Goal: Complete application form

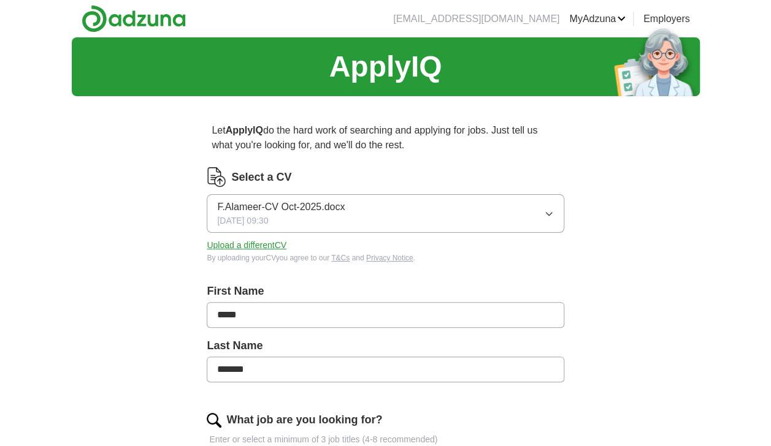
click at [260, 245] on button "Upload a different CV" at bounding box center [247, 245] width 80 height 13
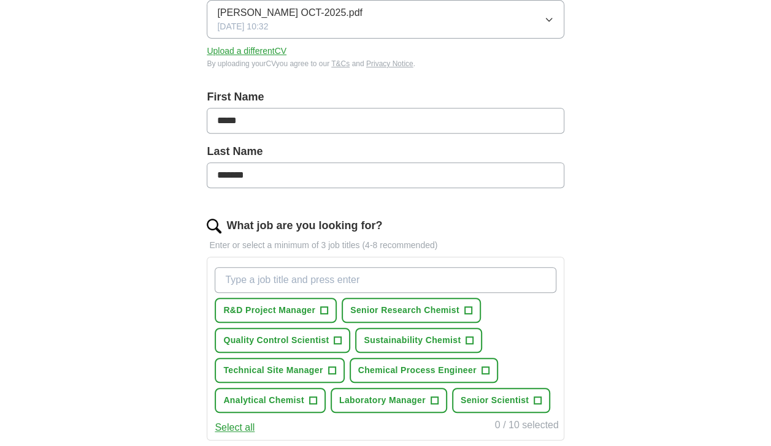
scroll to position [195, 0]
click at [439, 308] on span "Senior Research Chemist" at bounding box center [404, 310] width 109 height 13
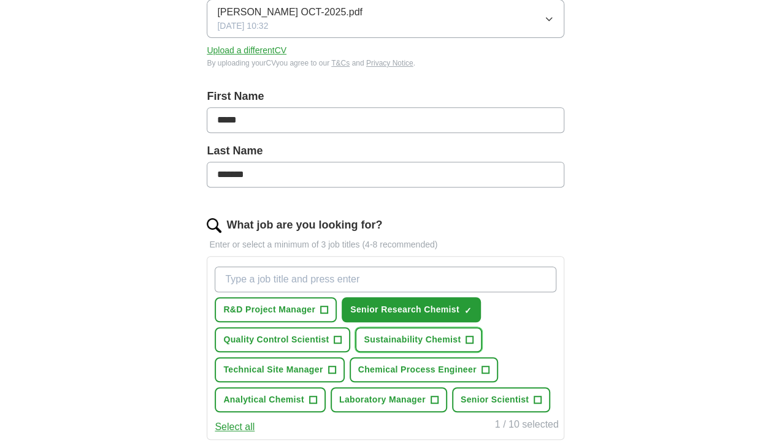
click at [444, 345] on button "Sustainability Chemist +" at bounding box center [418, 339] width 127 height 25
click at [304, 336] on span "Quality Control Scientist" at bounding box center [275, 340] width 105 height 13
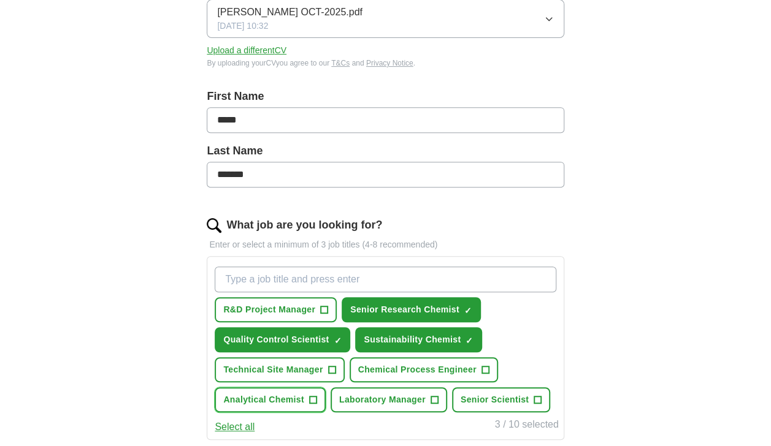
click at [275, 403] on span "Analytical Chemist" at bounding box center [263, 400] width 81 height 13
click at [503, 399] on span "Senior Scientist" at bounding box center [495, 400] width 68 height 13
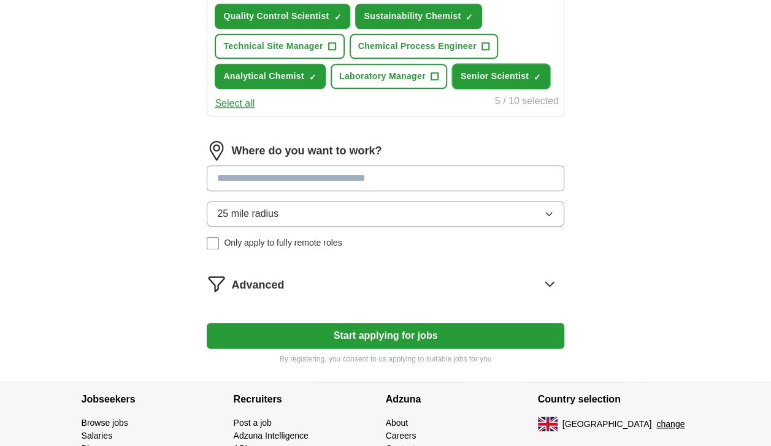
scroll to position [519, 0]
click at [534, 335] on button "Start applying for jobs" at bounding box center [385, 336] width 357 height 26
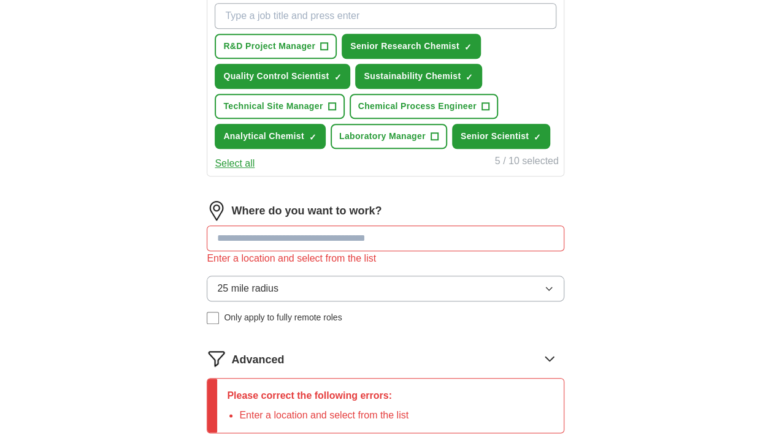
scroll to position [453, 0]
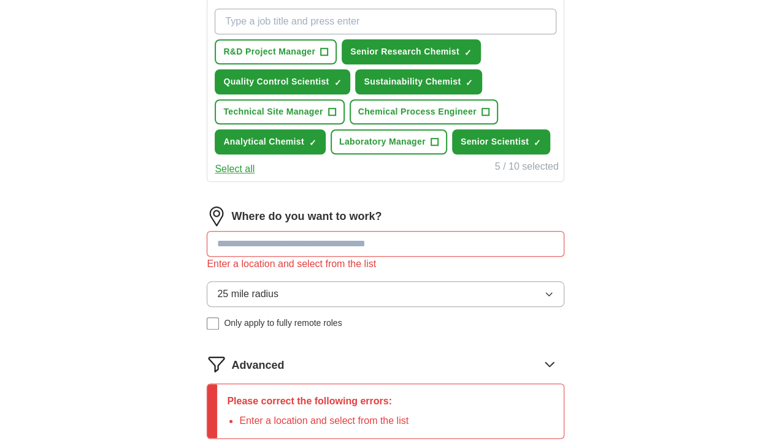
click at [275, 244] on input at bounding box center [385, 244] width 357 height 26
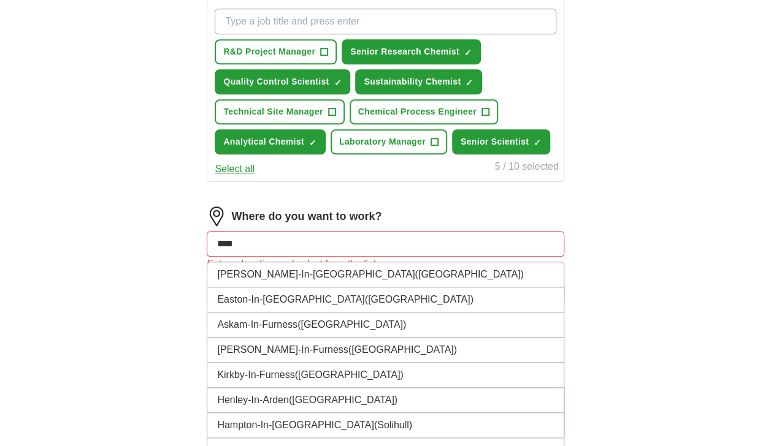
type input "*****"
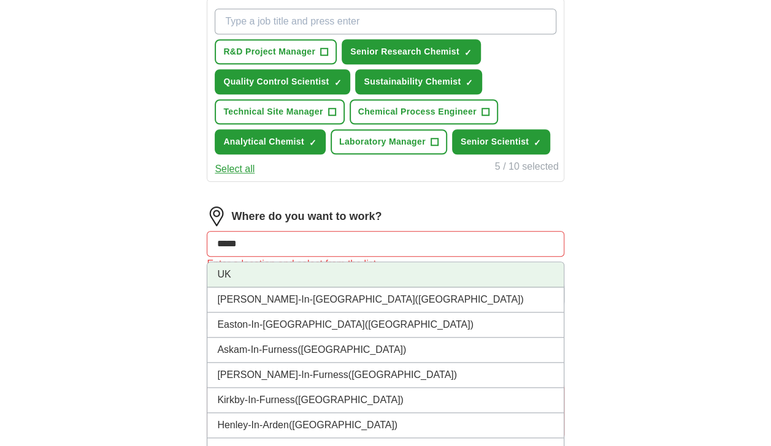
click at [289, 269] on li "UK" at bounding box center [385, 274] width 356 height 25
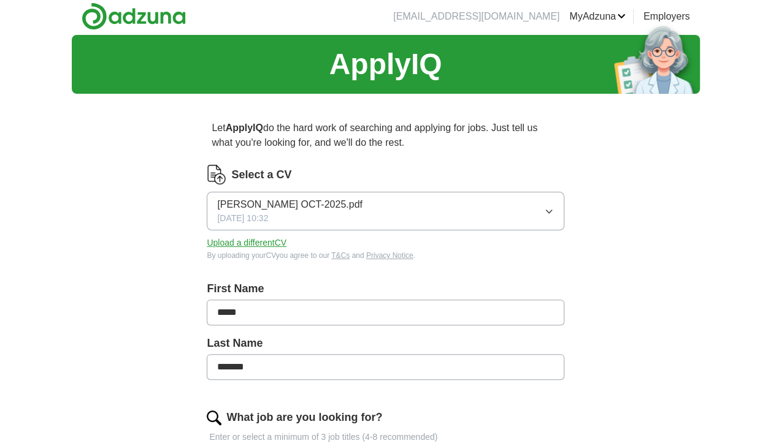
scroll to position [0, 0]
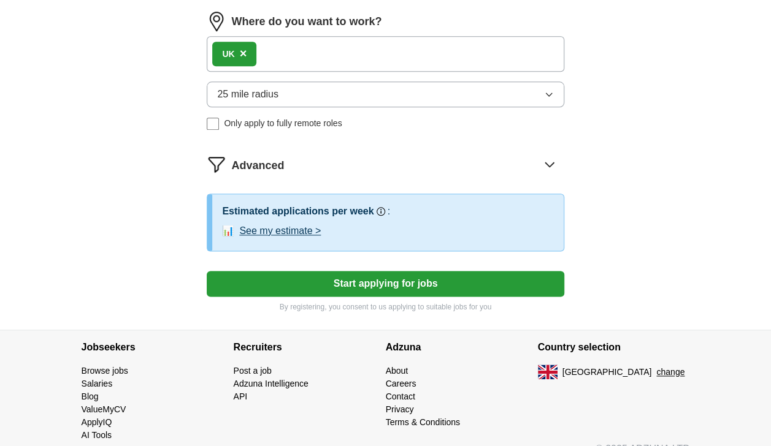
click at [524, 286] on button "Start applying for jobs" at bounding box center [385, 284] width 357 height 26
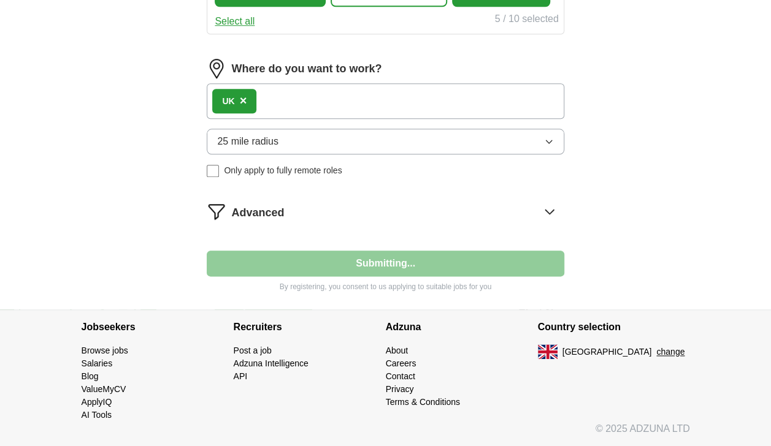
scroll to position [597, 0]
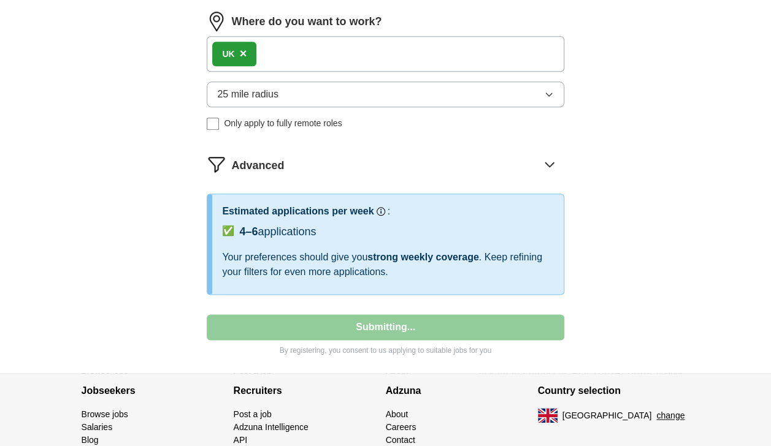
select select "**"
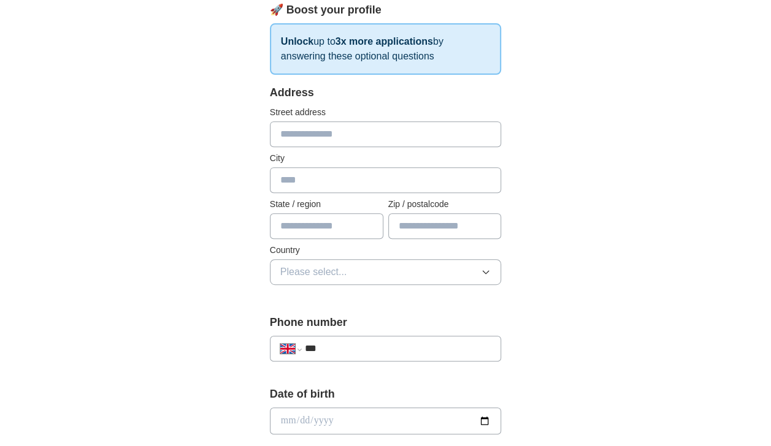
scroll to position [197, 0]
click at [367, 130] on input "text" at bounding box center [386, 134] width 232 height 26
type input "**********"
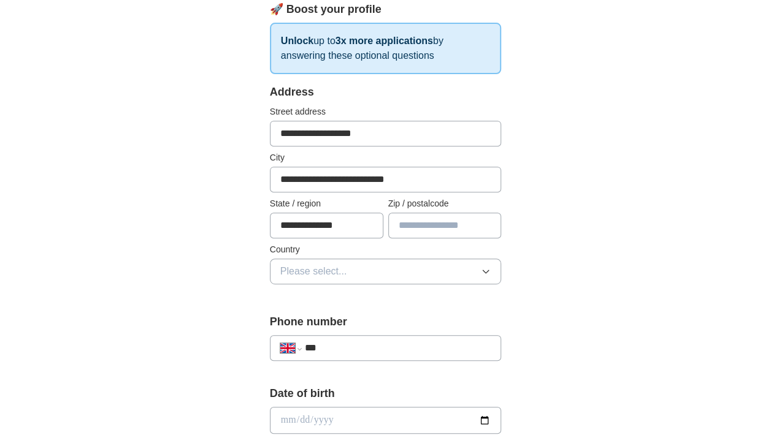
type input "*******"
click at [336, 274] on span "Please select..." at bounding box center [313, 271] width 67 height 15
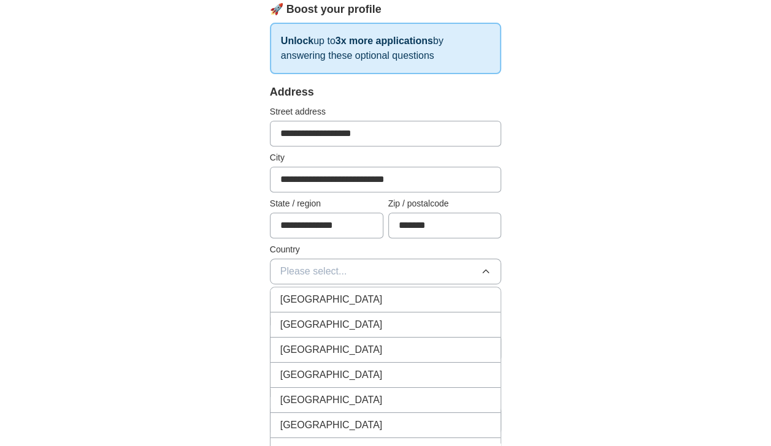
click at [336, 293] on span "[GEOGRAPHIC_DATA]" at bounding box center [331, 299] width 102 height 15
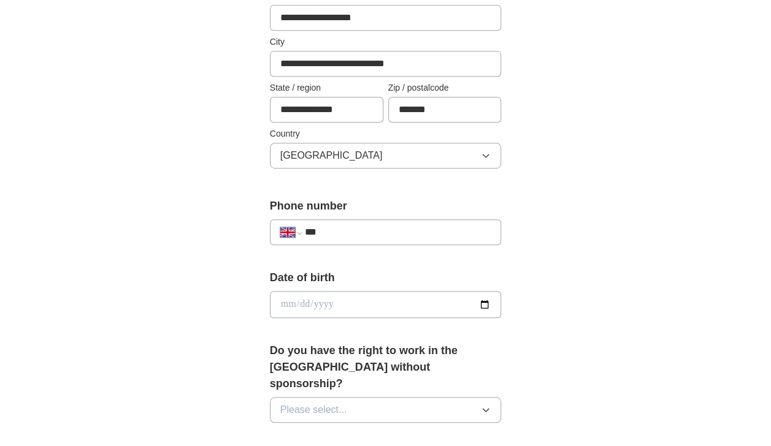
scroll to position [320, 0]
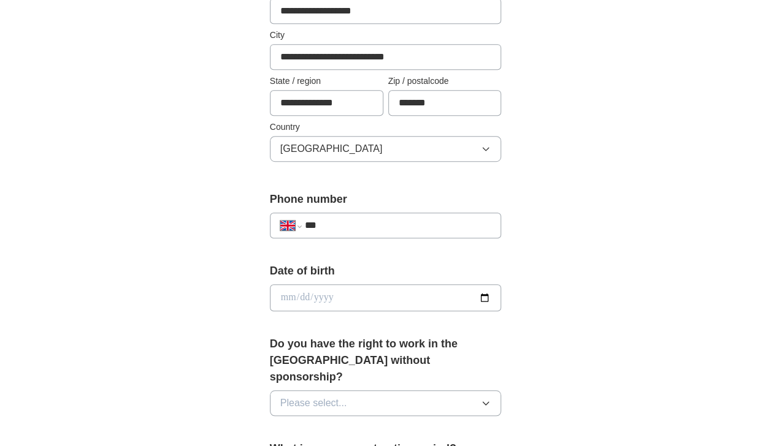
click at [484, 292] on input "date" at bounding box center [386, 298] width 232 height 27
type input "**********"
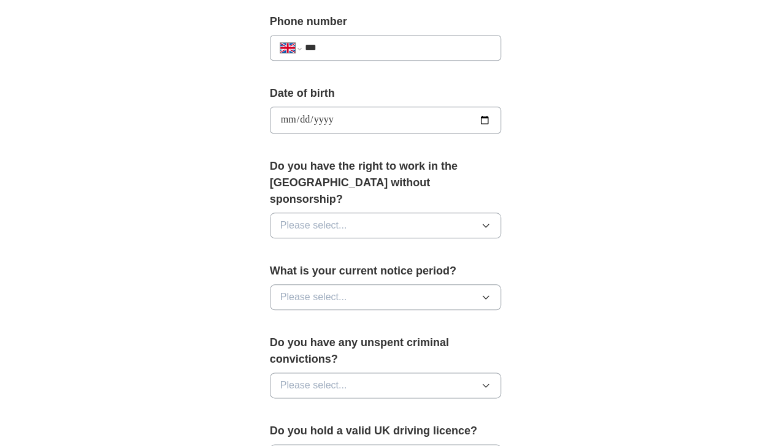
scroll to position [499, 0]
click at [421, 212] on button "Please select..." at bounding box center [386, 225] width 232 height 26
click at [378, 246] on div "Yes" at bounding box center [385, 253] width 211 height 15
click at [385, 284] on button "Please select..." at bounding box center [386, 297] width 232 height 26
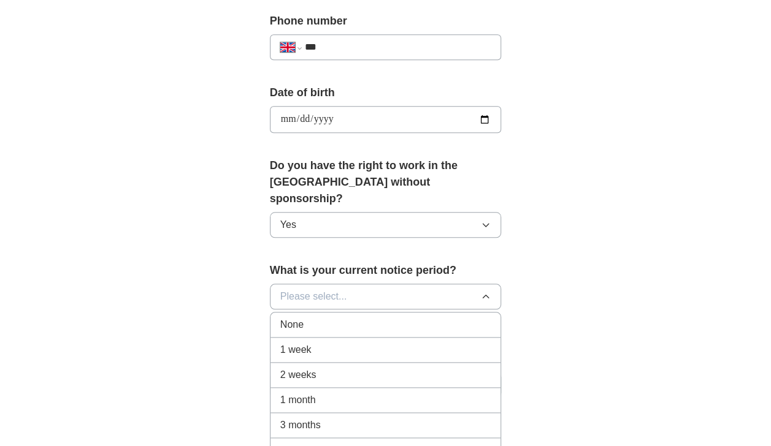
click at [362, 393] on div "1 month" at bounding box center [385, 400] width 211 height 15
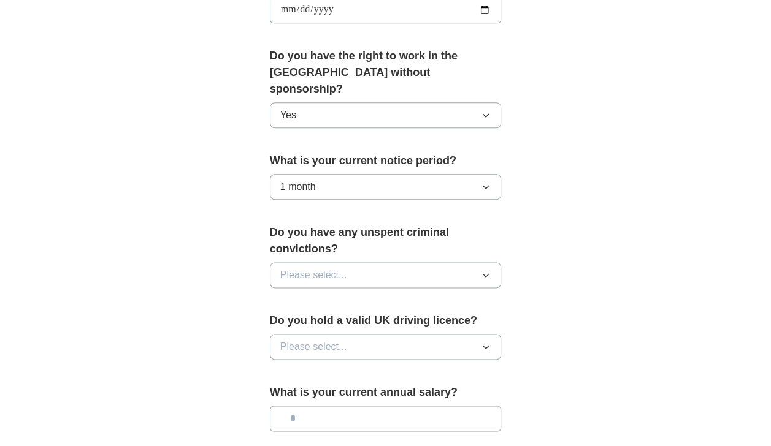
scroll to position [665, 0]
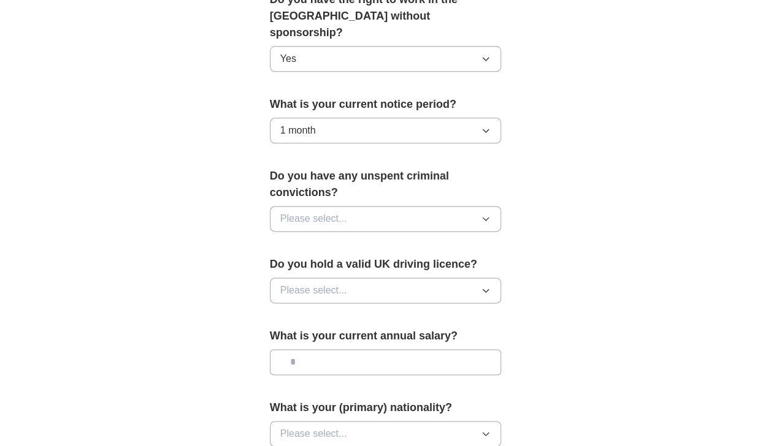
click at [410, 206] on button "Please select..." at bounding box center [386, 219] width 232 height 26
click at [390, 265] on div "No" at bounding box center [385, 272] width 211 height 15
click at [383, 278] on button "Please select..." at bounding box center [386, 291] width 232 height 26
click at [363, 311] on div "Yes" at bounding box center [385, 318] width 211 height 15
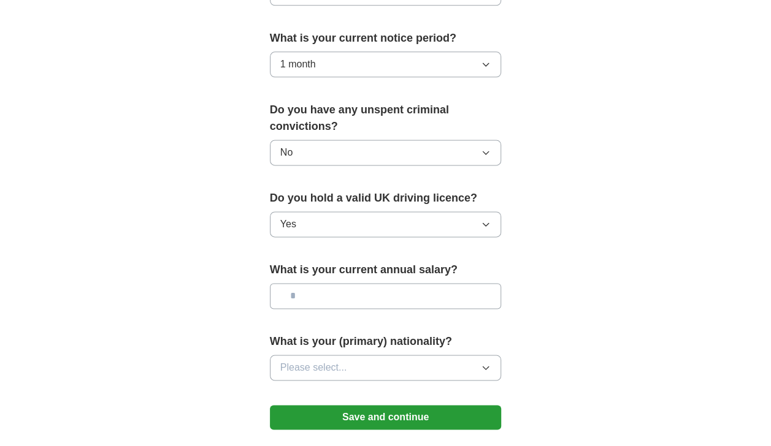
scroll to position [752, 0]
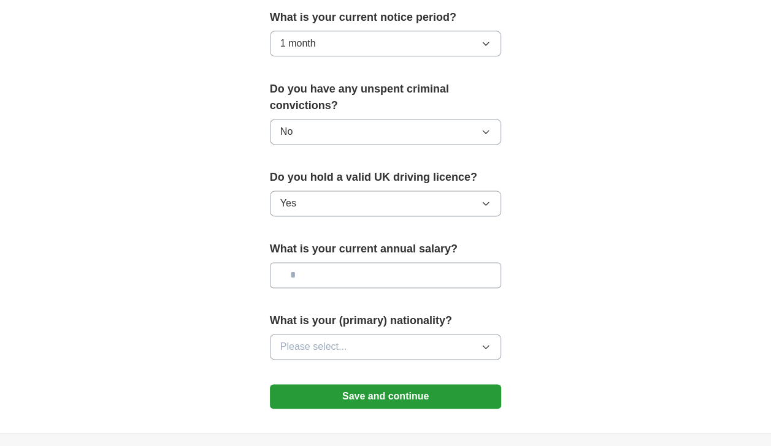
click at [371, 262] on input "text" at bounding box center [386, 275] width 232 height 26
type input "**"
type input "*******"
click at [381, 334] on button "Please select..." at bounding box center [386, 347] width 232 height 26
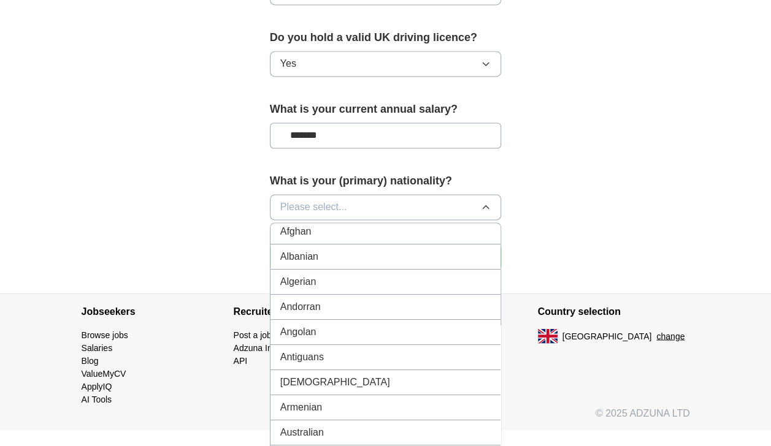
scroll to position [0, 0]
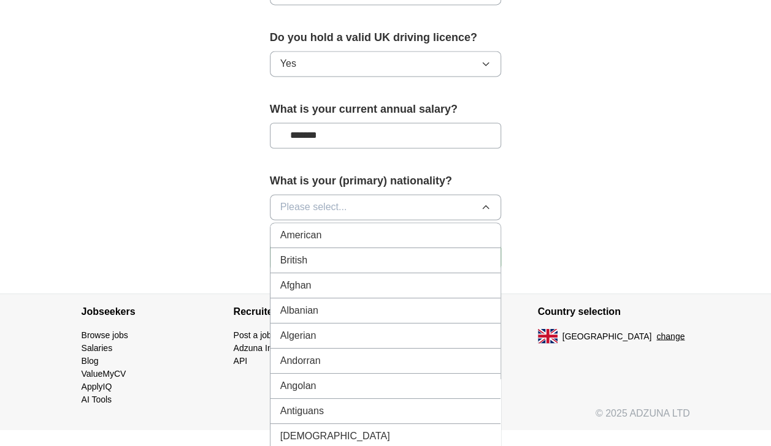
click at [461, 253] on div "British" at bounding box center [385, 260] width 211 height 15
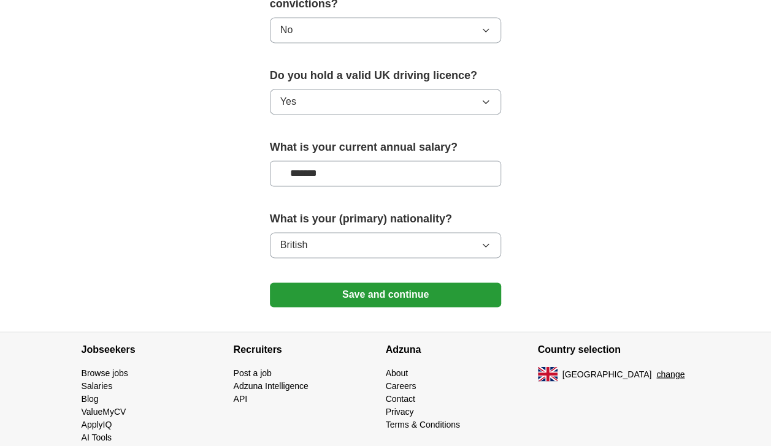
click at [462, 283] on button "Save and continue" at bounding box center [386, 295] width 232 height 25
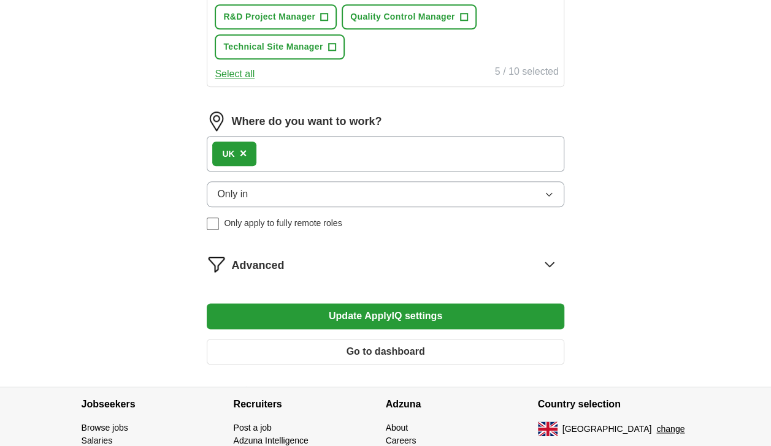
scroll to position [682, 0]
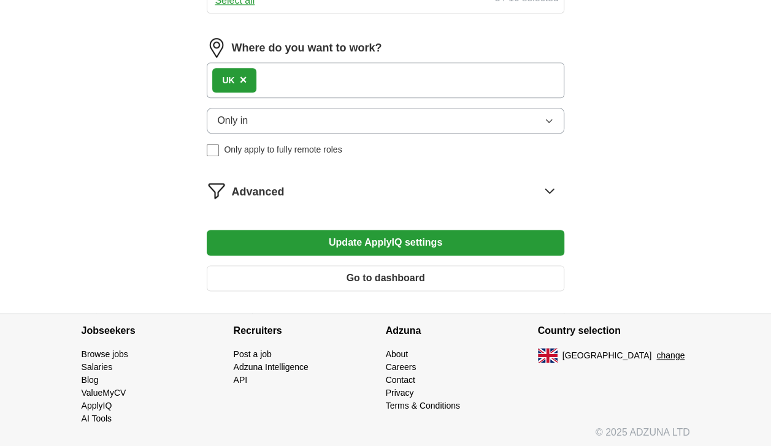
click at [548, 240] on button "Update ApplyIQ settings" at bounding box center [385, 243] width 357 height 26
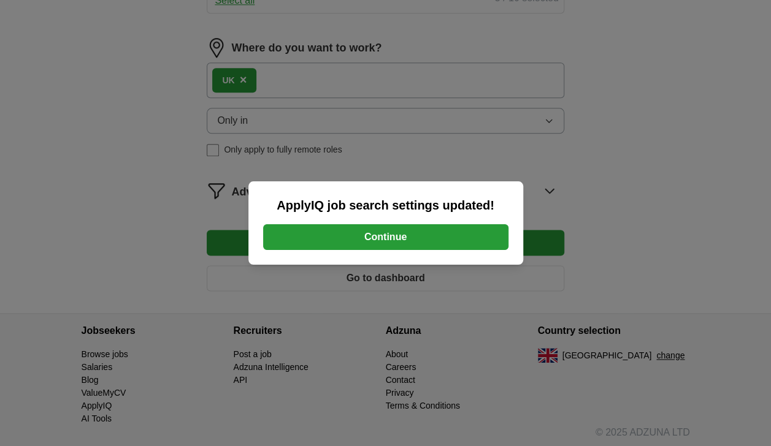
click at [480, 243] on button "Continue" at bounding box center [385, 237] width 245 height 26
